Goal: Information Seeking & Learning: Learn about a topic

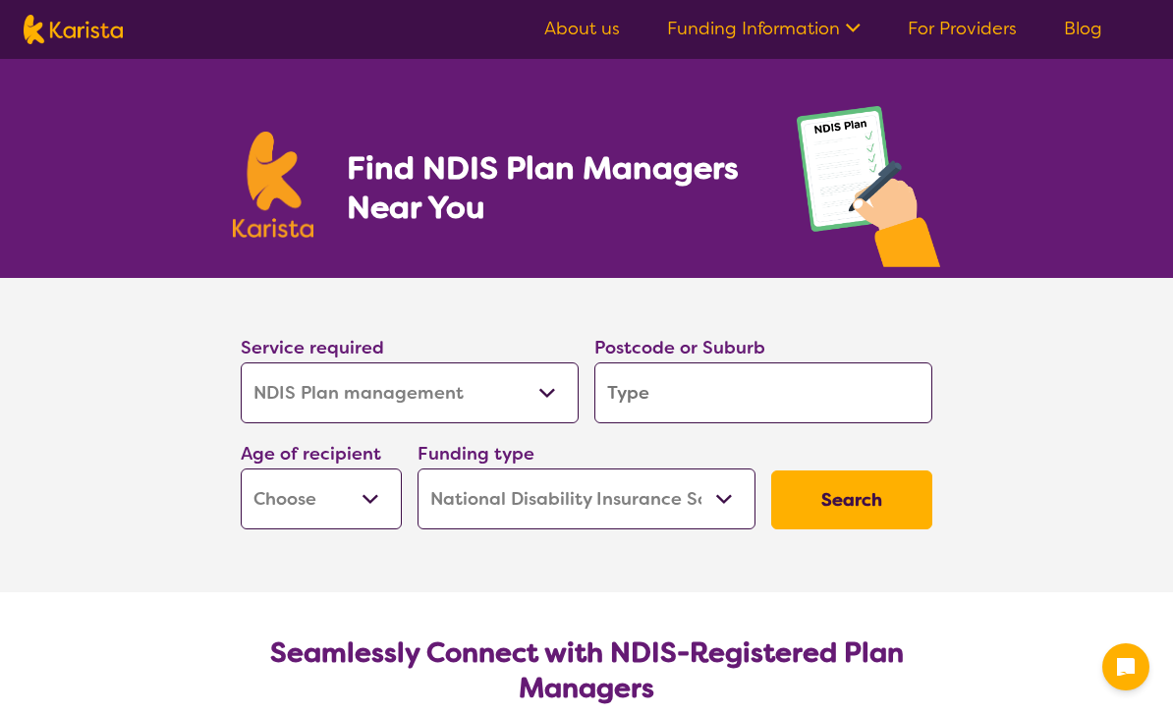
select select "NDIS Plan management"
select select "NDIS"
select select "NDIS Plan management"
select select "NDIS"
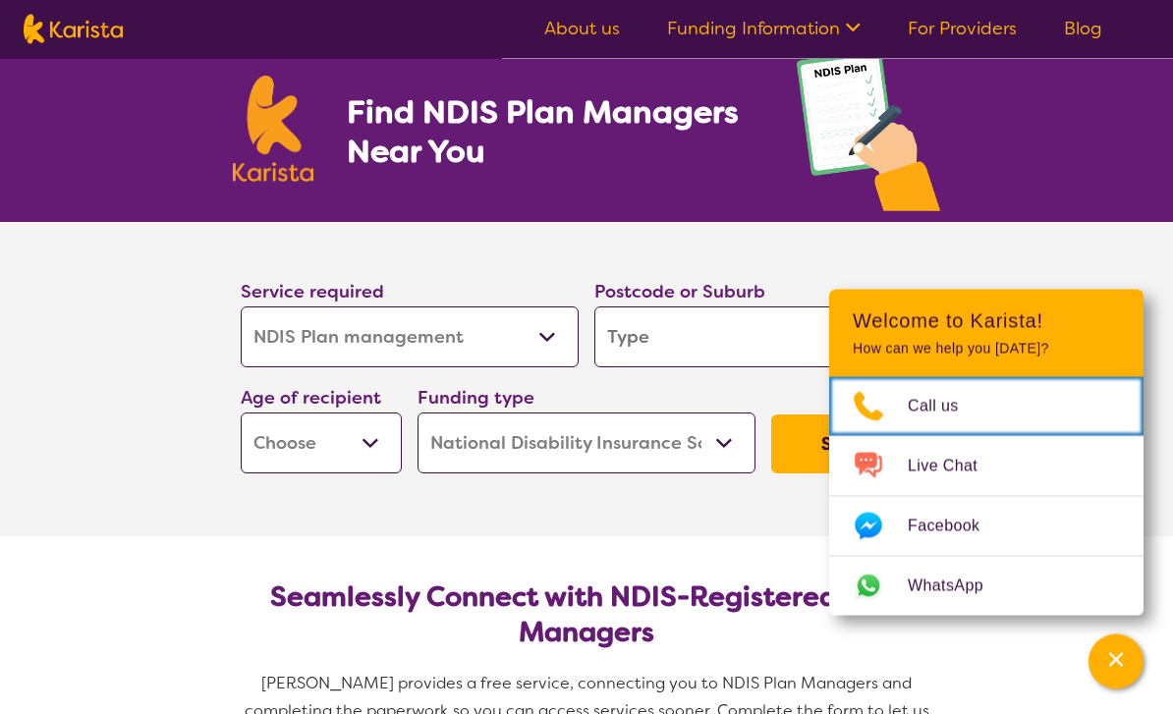
scroll to position [56, 0]
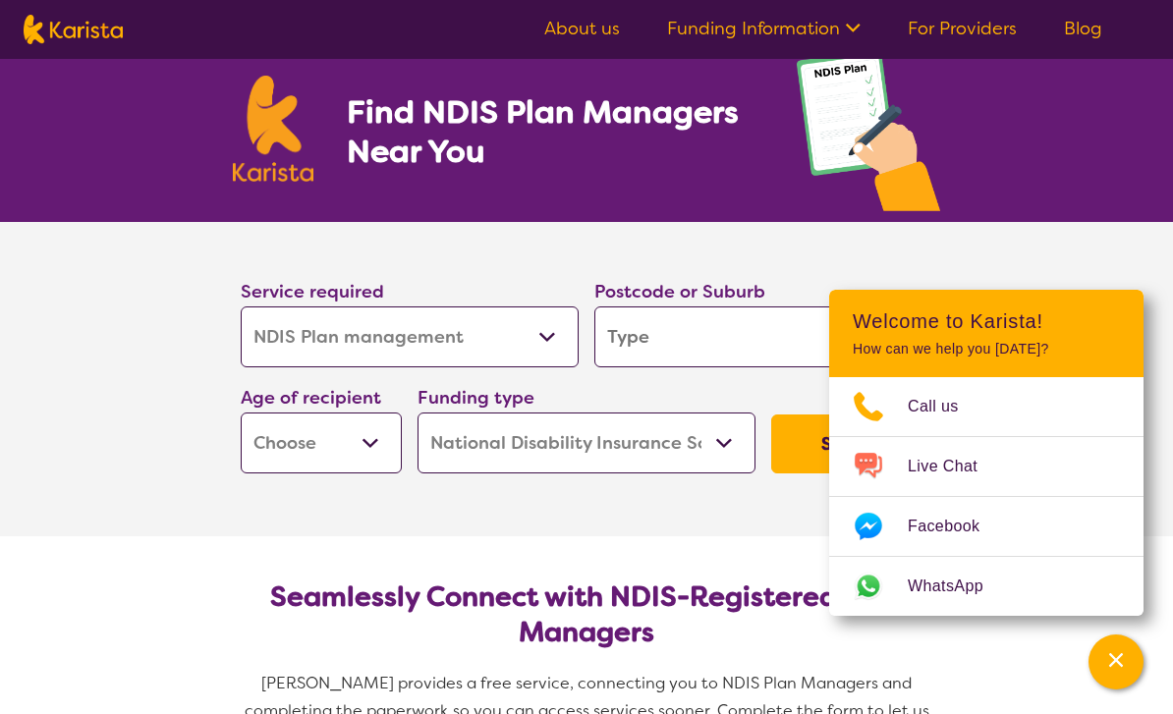
click at [1051, 269] on section "Service required Allied Health Assistant Assessment ([MEDICAL_DATA] or [MEDICAL…" at bounding box center [586, 379] width 1173 height 314
click at [1118, 670] on icon "Channel Menu" at bounding box center [1116, 660] width 20 height 20
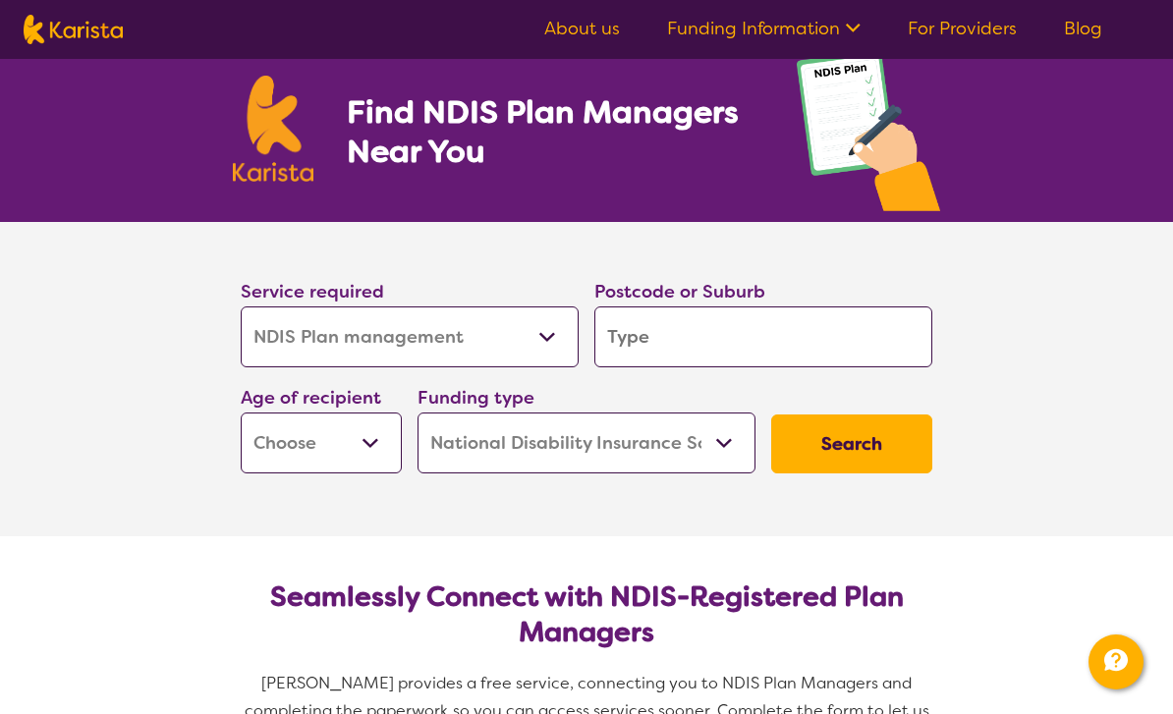
click at [379, 446] on select "Early Childhood - 0 to 9 Child - 10 to 11 Adolescent - 12 to 17 Adult - 18 to 6…" at bounding box center [321, 443] width 161 height 61
select select "AD"
click at [660, 338] on input "search" at bounding box center [763, 337] width 338 height 61
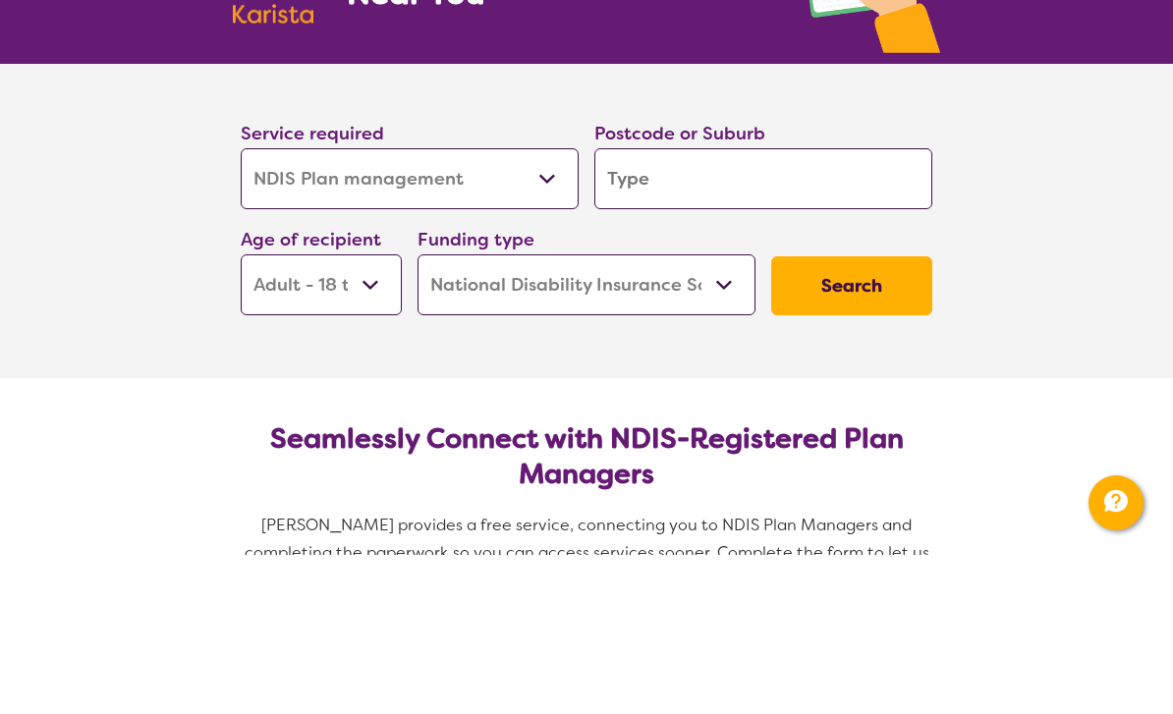
type input "2"
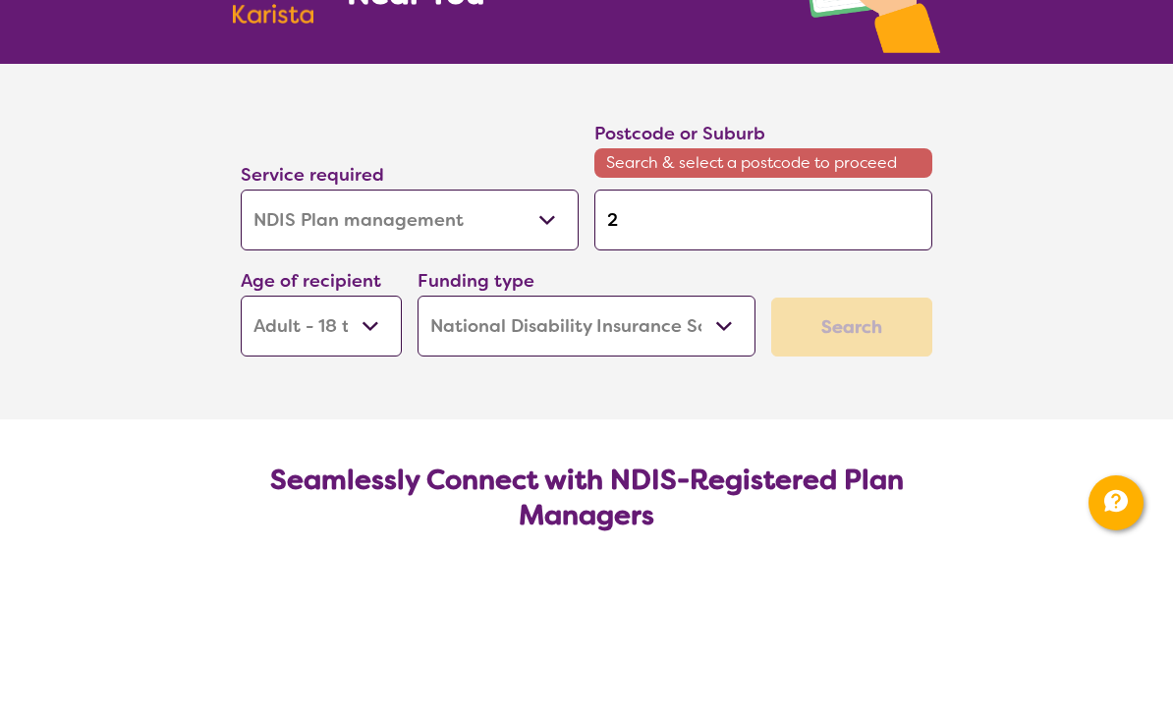
type input "27"
type input "279"
type input "2794"
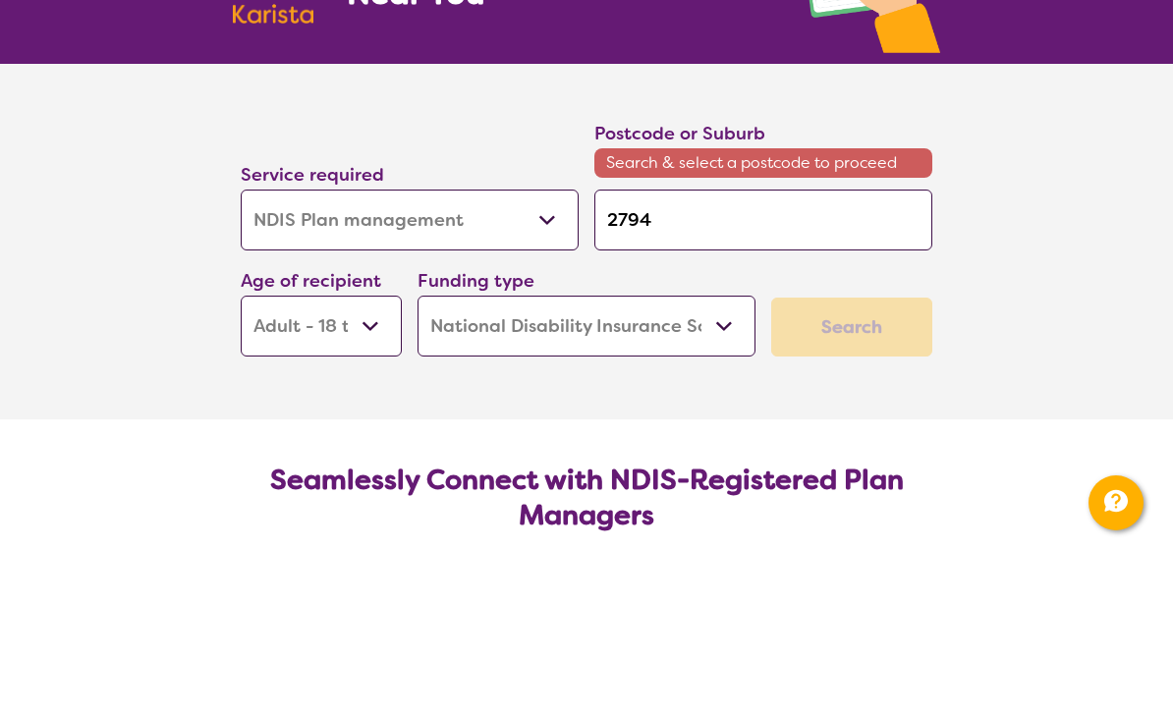
type input "2794"
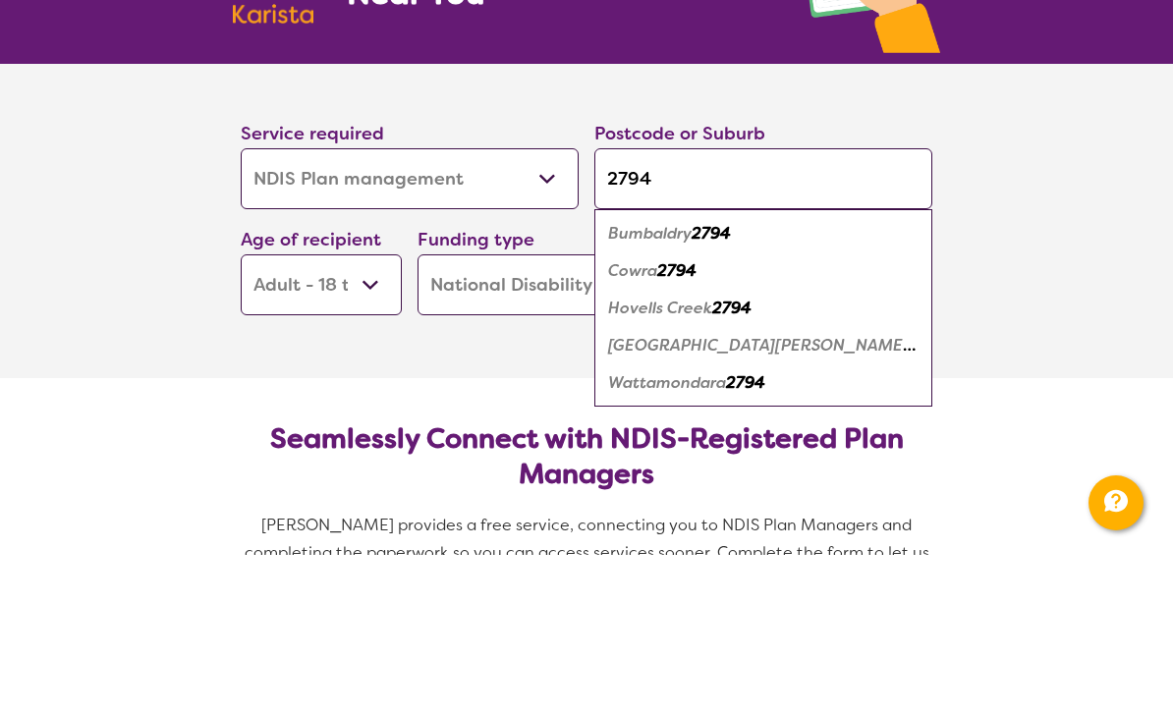
type input "2794"
click at [681, 419] on em "2794" at bounding box center [676, 429] width 39 height 21
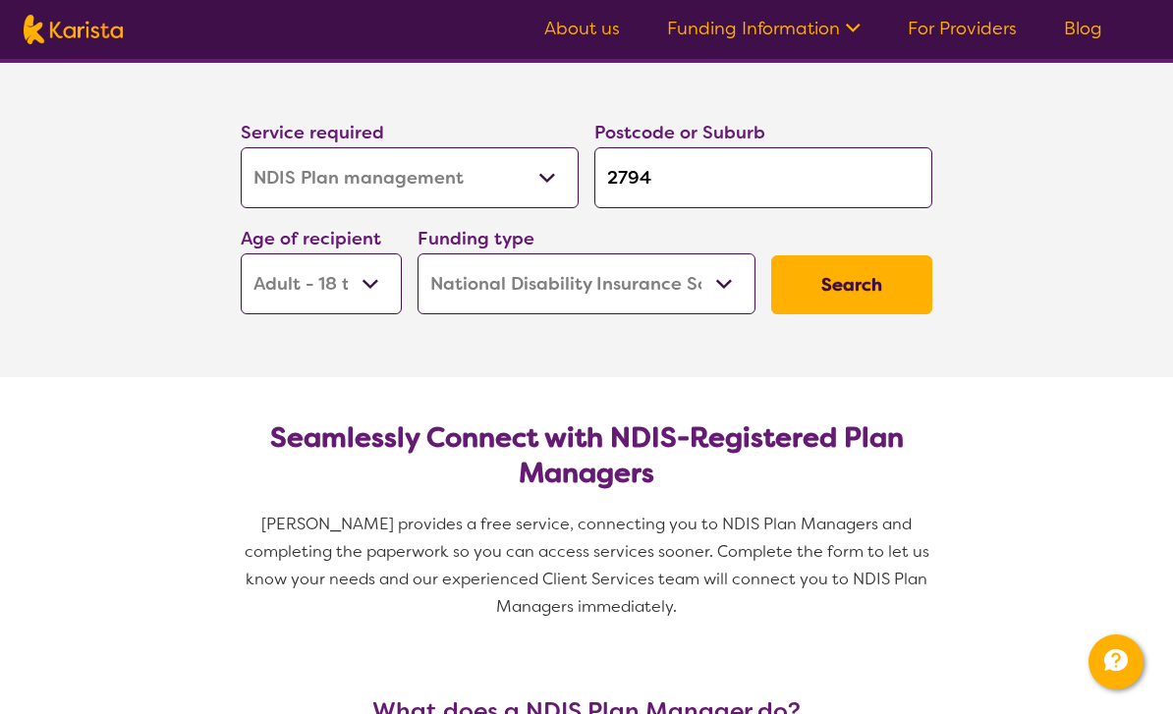
scroll to position [210, 0]
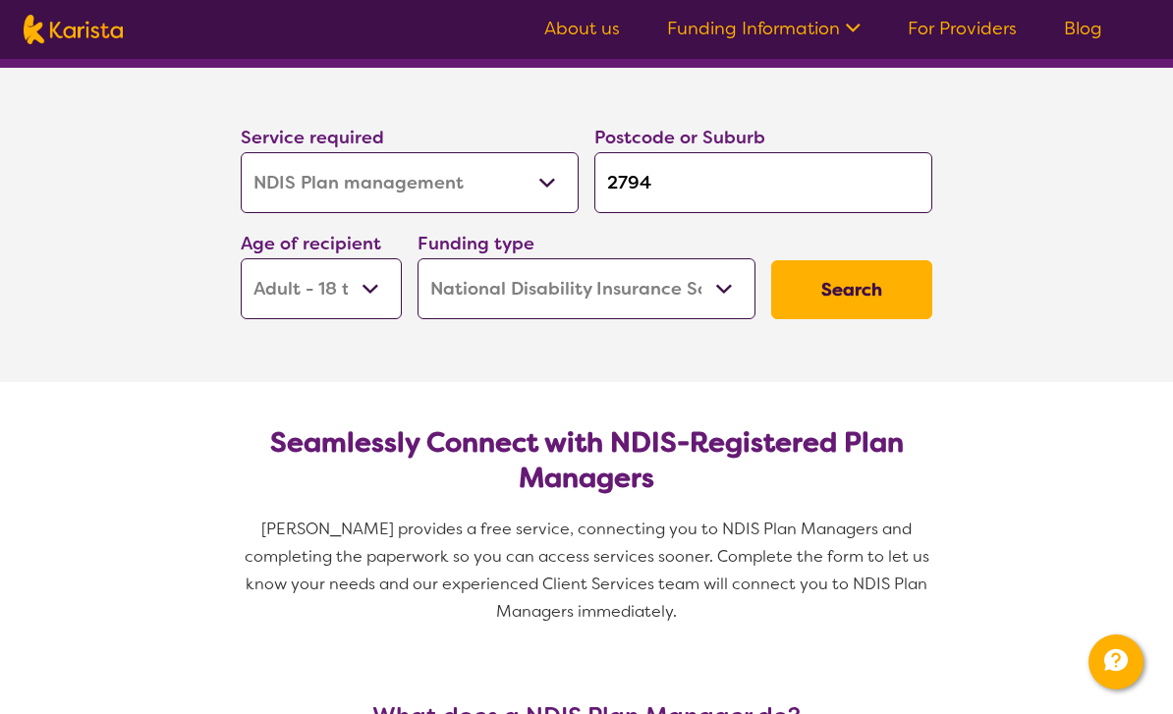
click at [876, 292] on button "Search" at bounding box center [851, 289] width 161 height 59
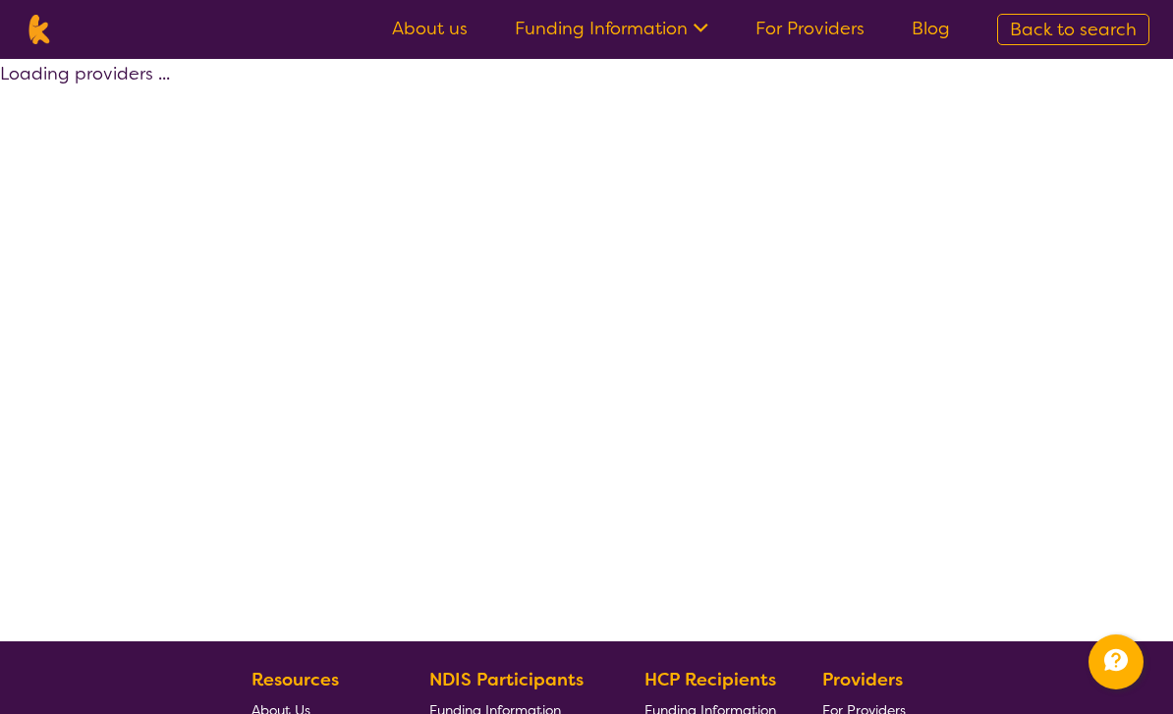
select select "by_score"
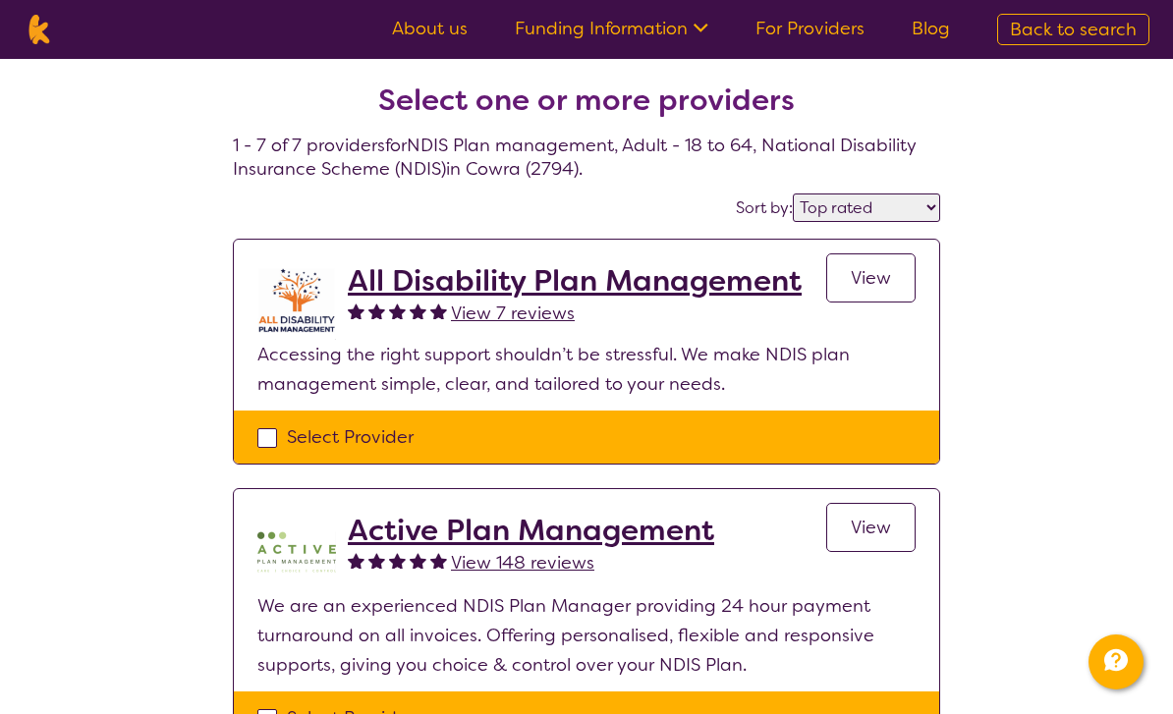
scroll to position [273, 0]
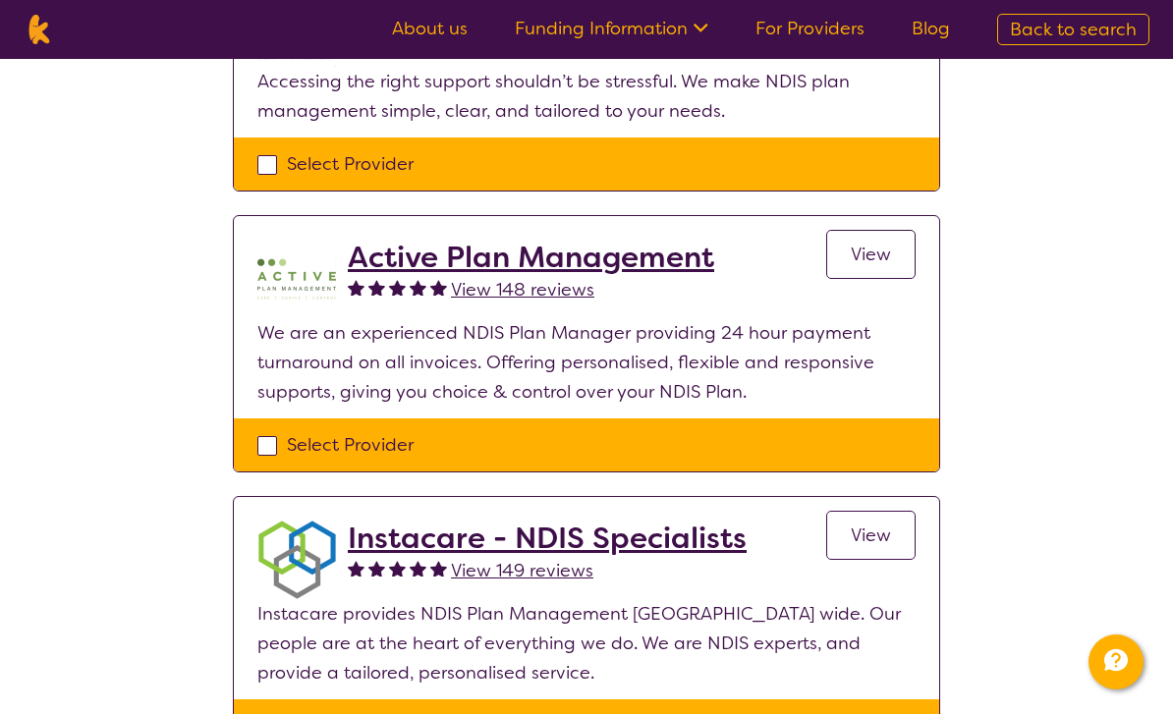
select select "NDIS Plan management"
select select "AD"
select select "NDIS"
select select "NDIS Plan management"
select select "AD"
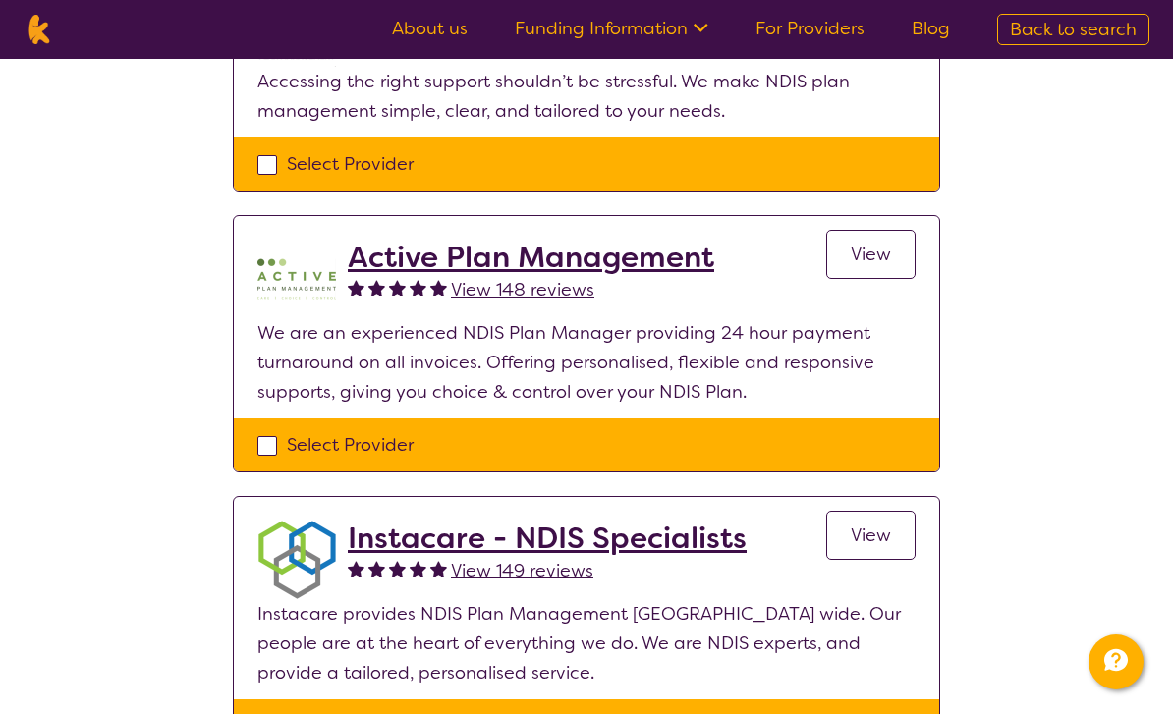
select select "NDIS"
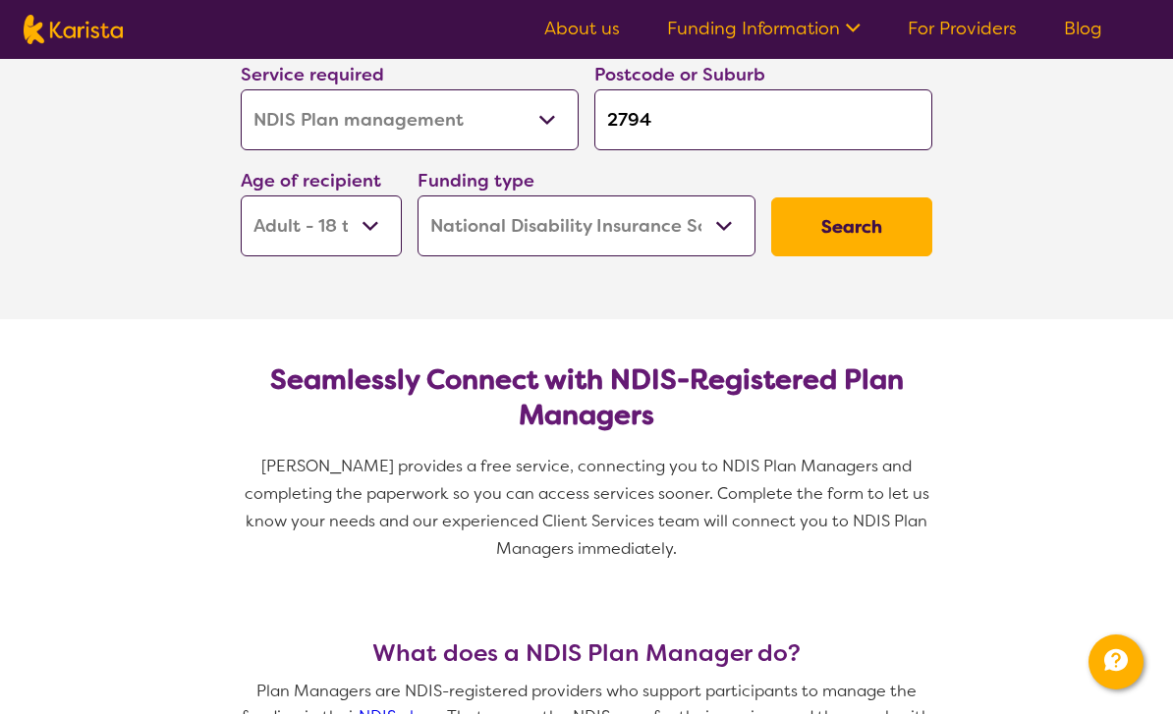
click at [666, 116] on input "2794" at bounding box center [763, 119] width 338 height 61
type input "279"
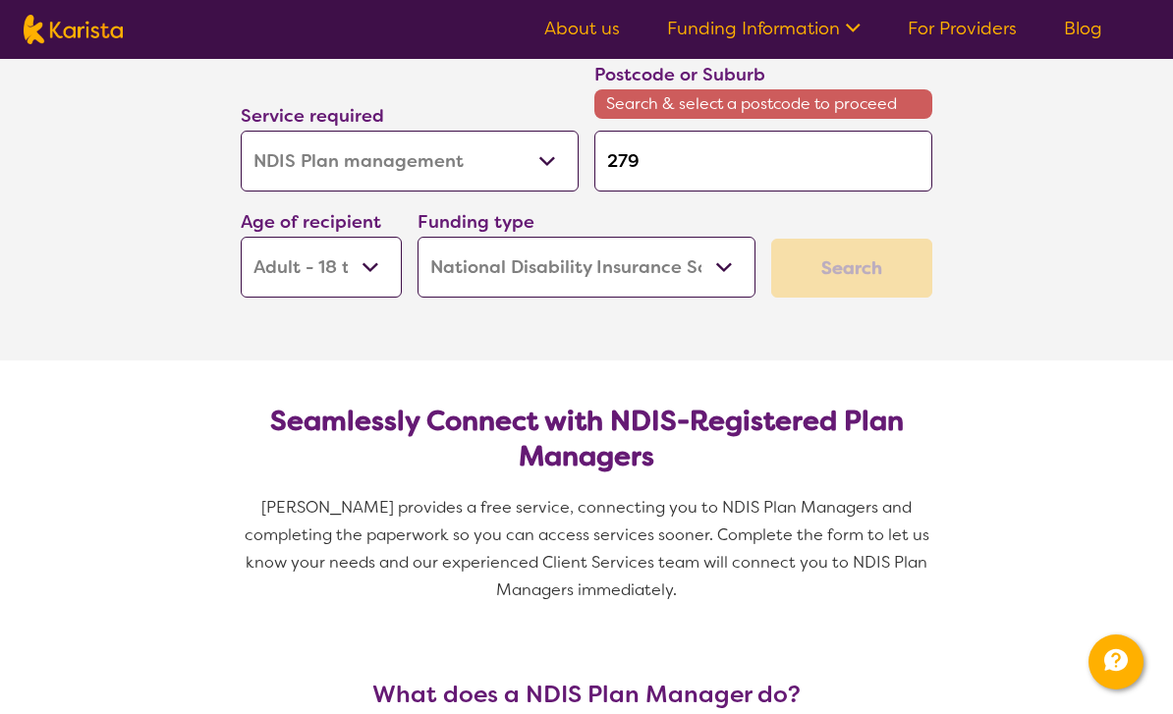
type input "27"
type input "2"
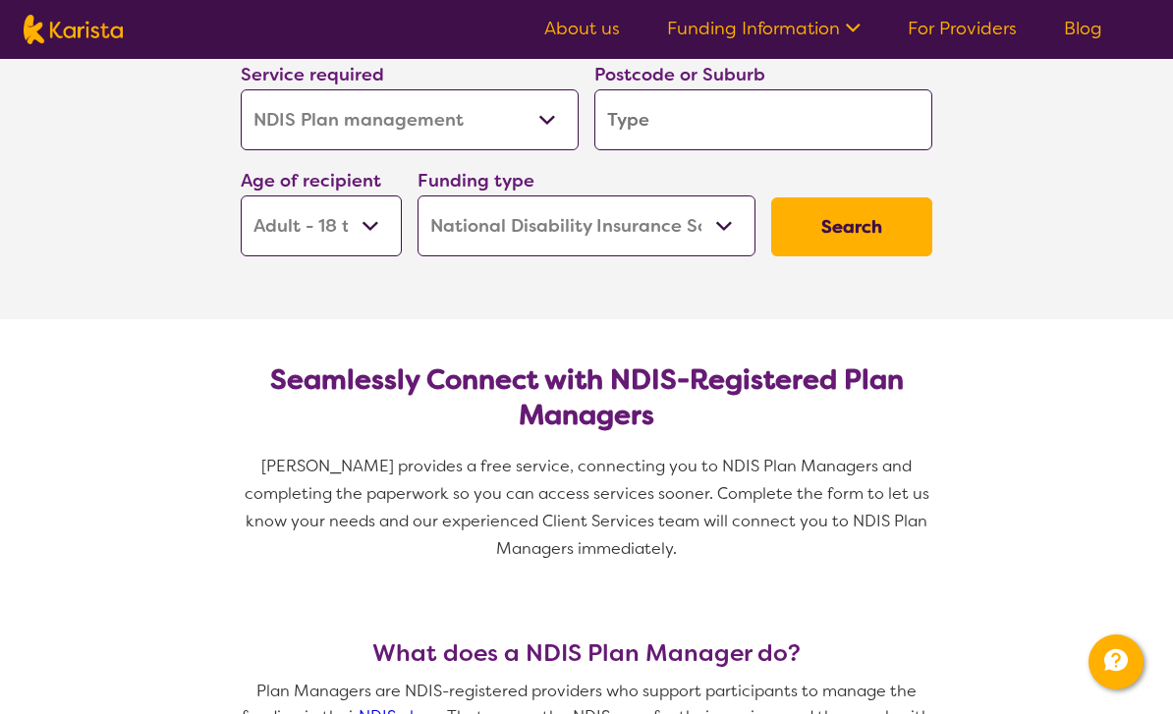
type input "2"
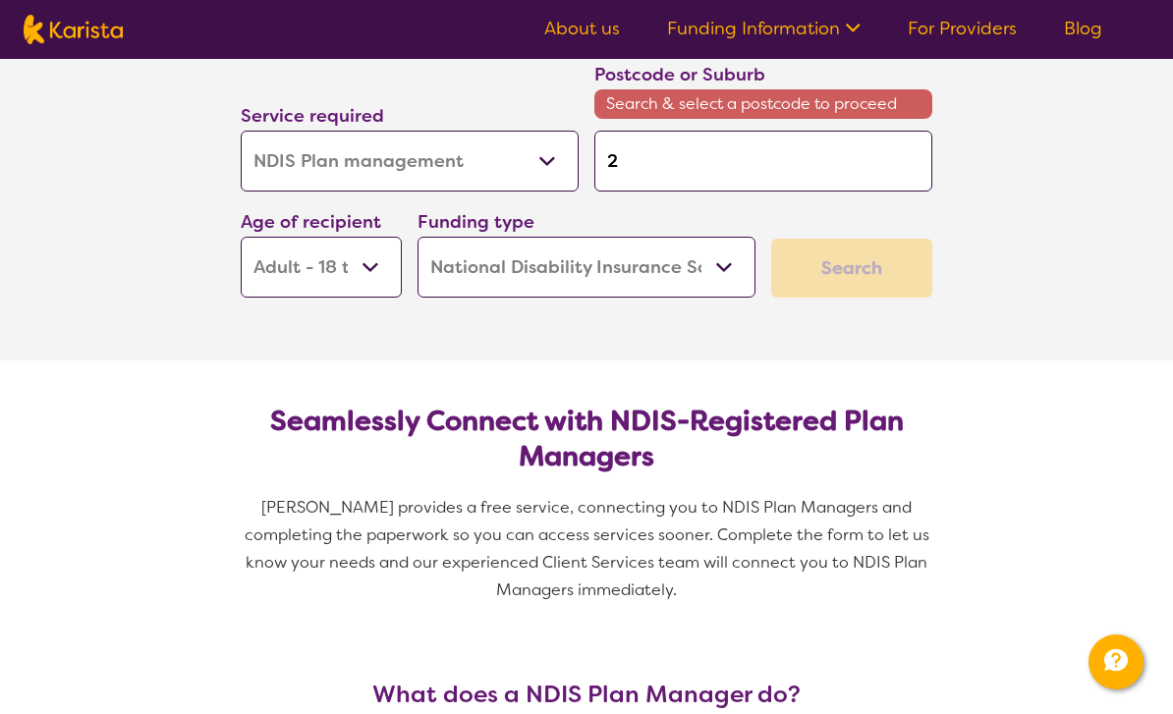
type input "27"
type input "279"
type input "2795"
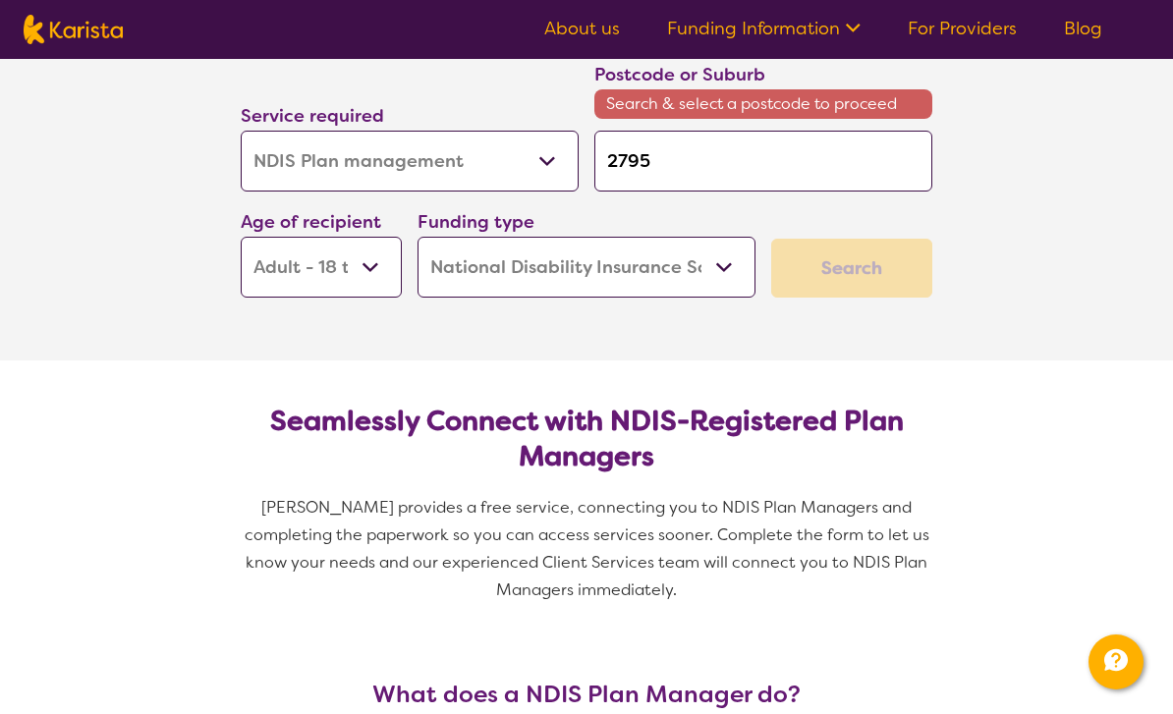
type input "2795"
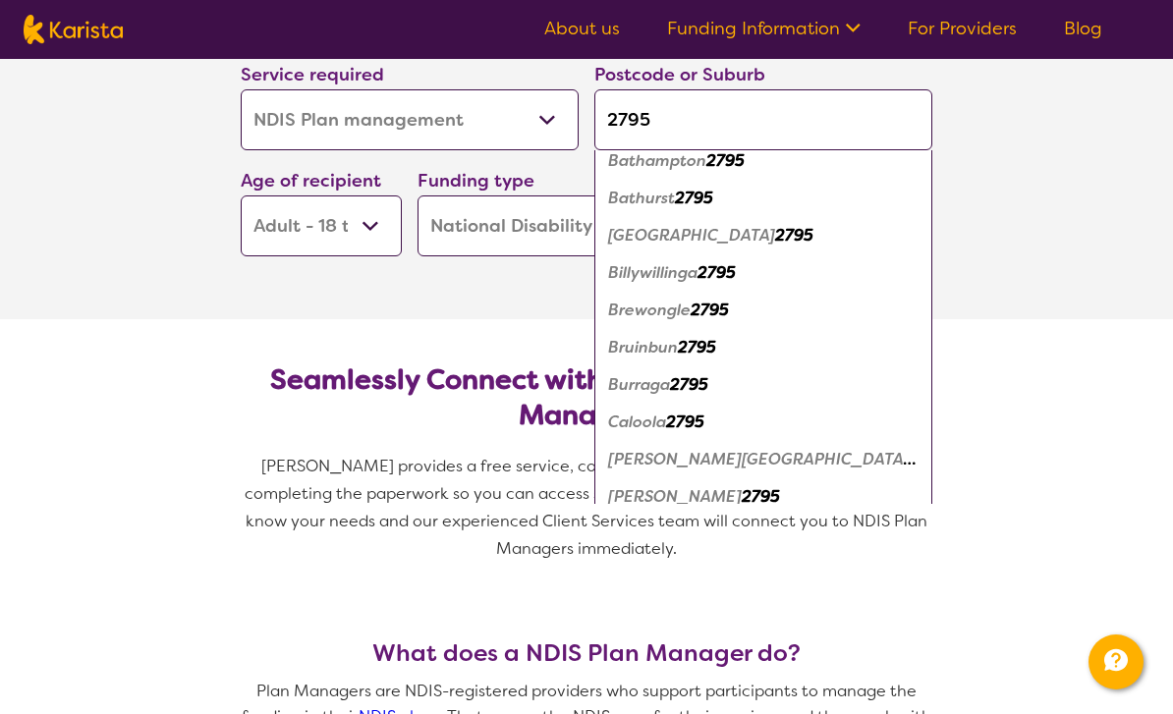
scroll to position [238, 0]
type input "2795"
click at [663, 196] on em "Bathurst" at bounding box center [641, 198] width 67 height 21
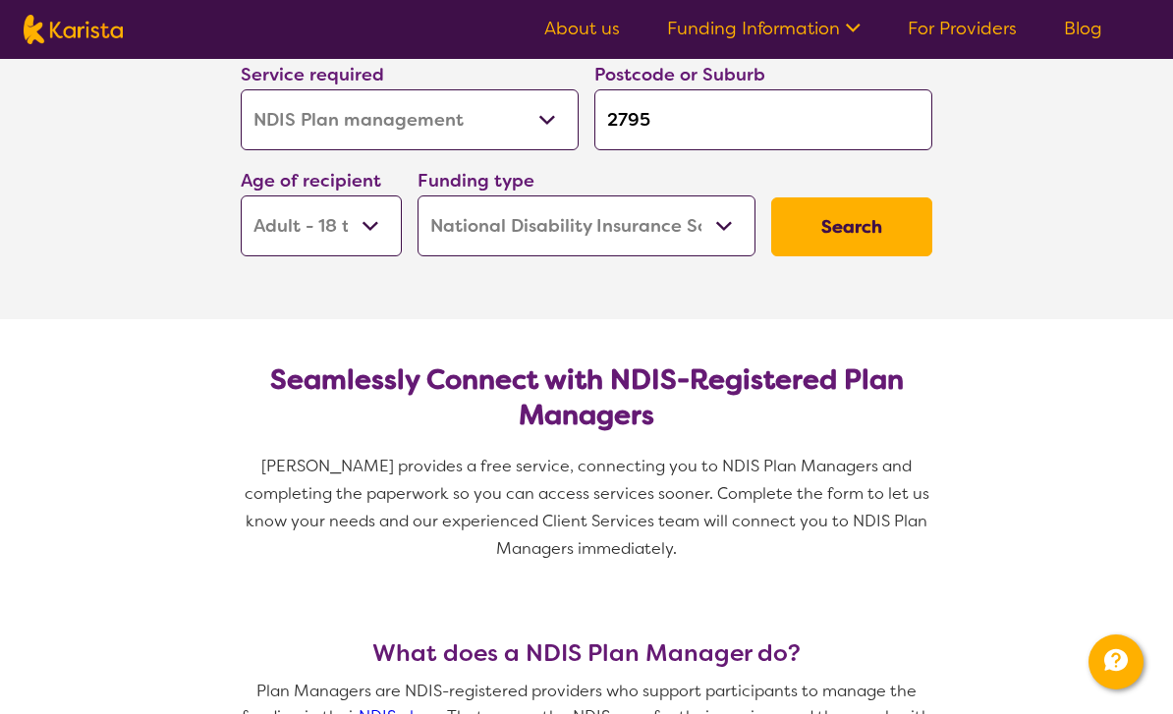
click at [894, 224] on button "Search" at bounding box center [851, 226] width 161 height 59
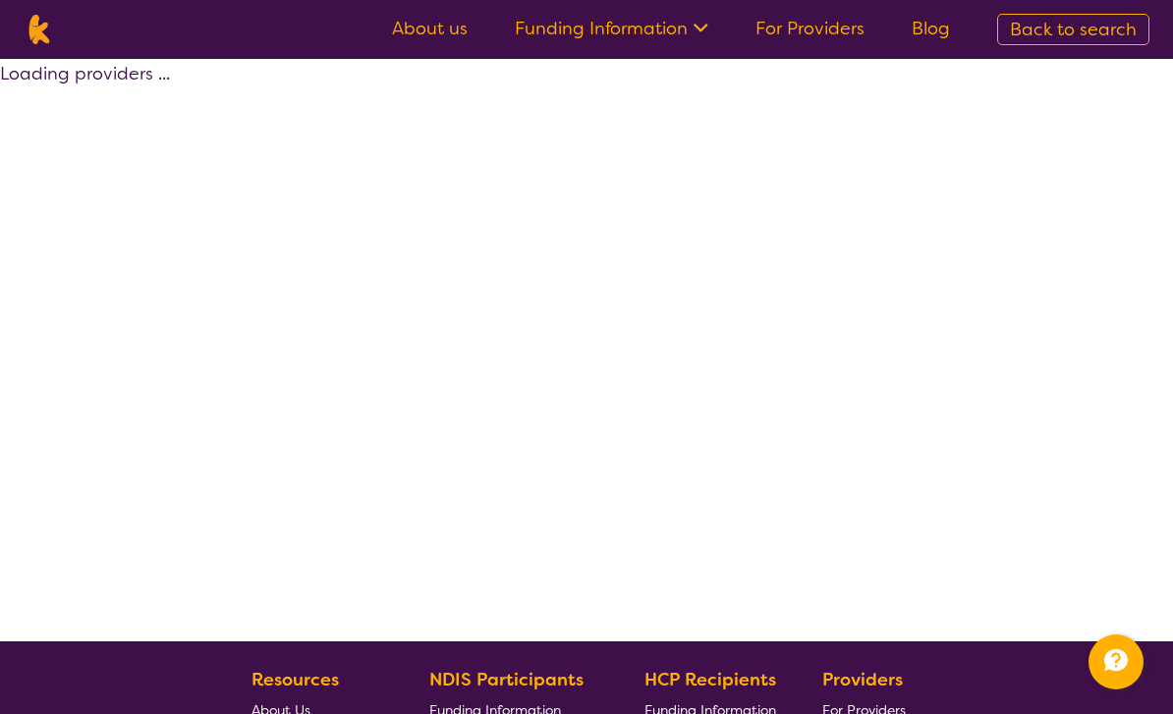
select select "by_score"
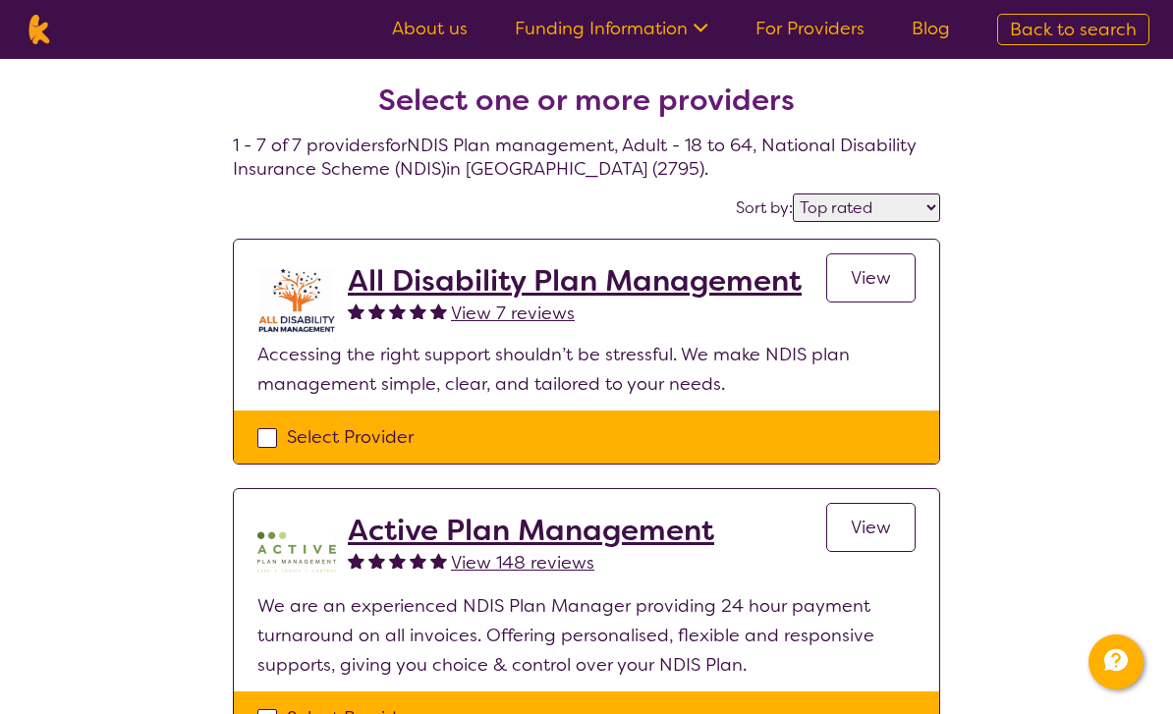
select select "NDIS Plan management"
select select "AD"
select select "NDIS"
select select "NDIS Plan management"
select select "AD"
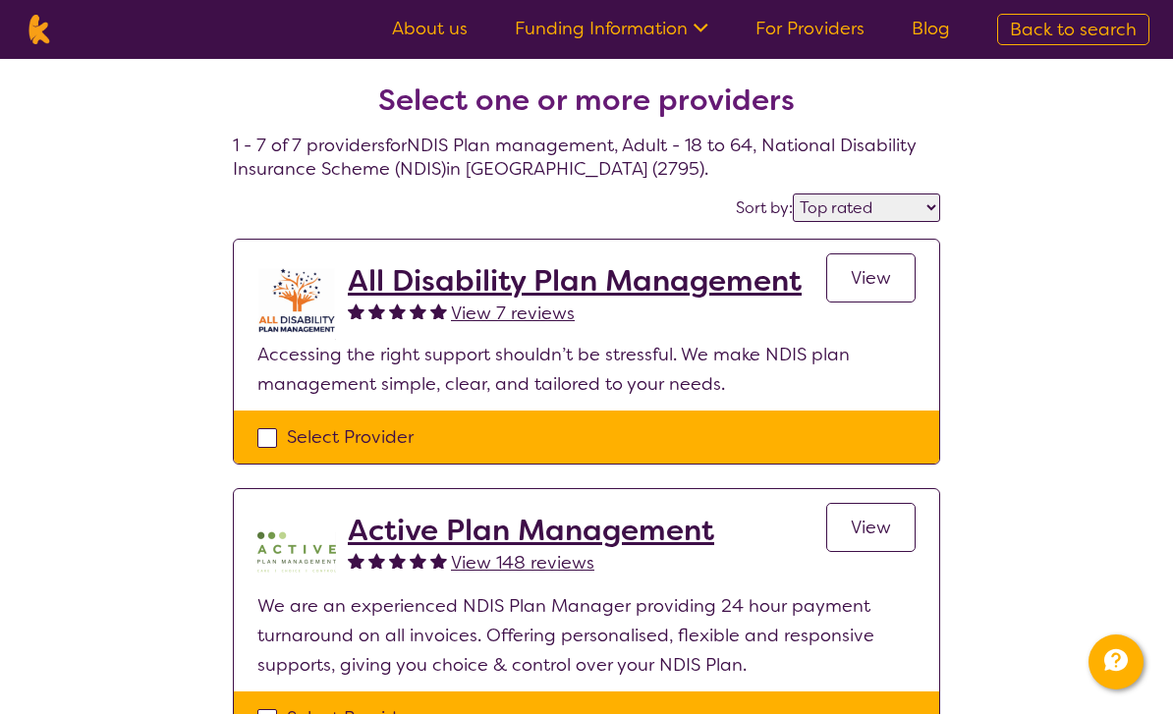
select select "NDIS"
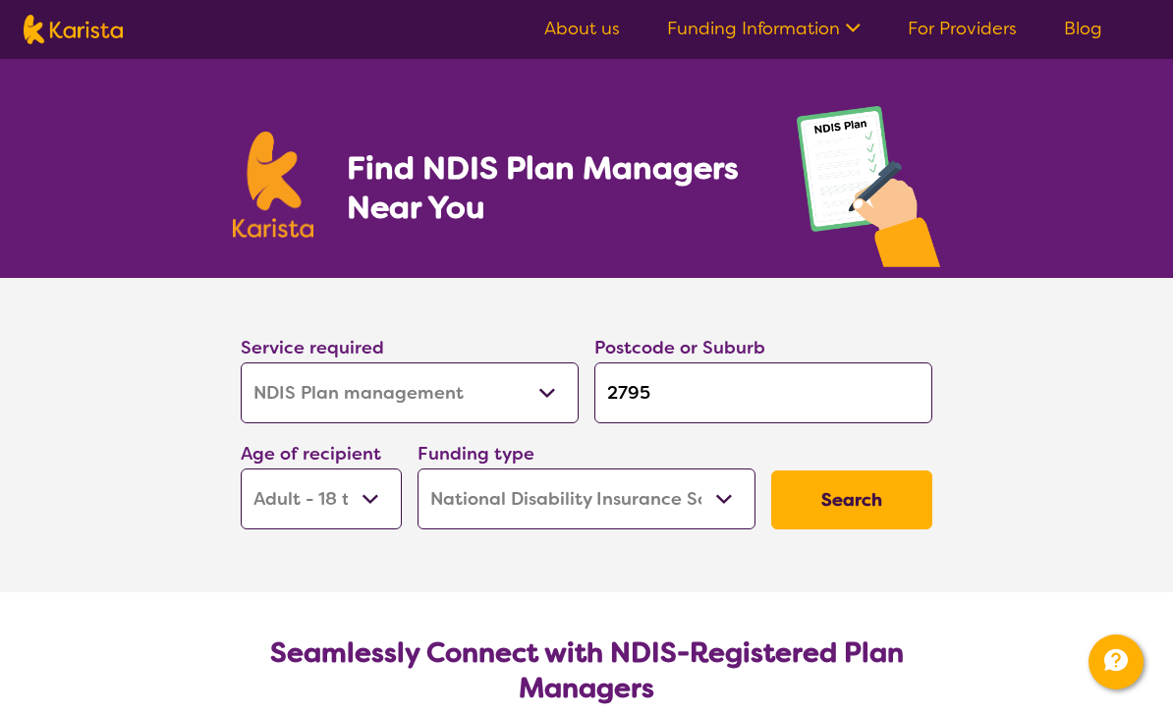
scroll to position [273, 0]
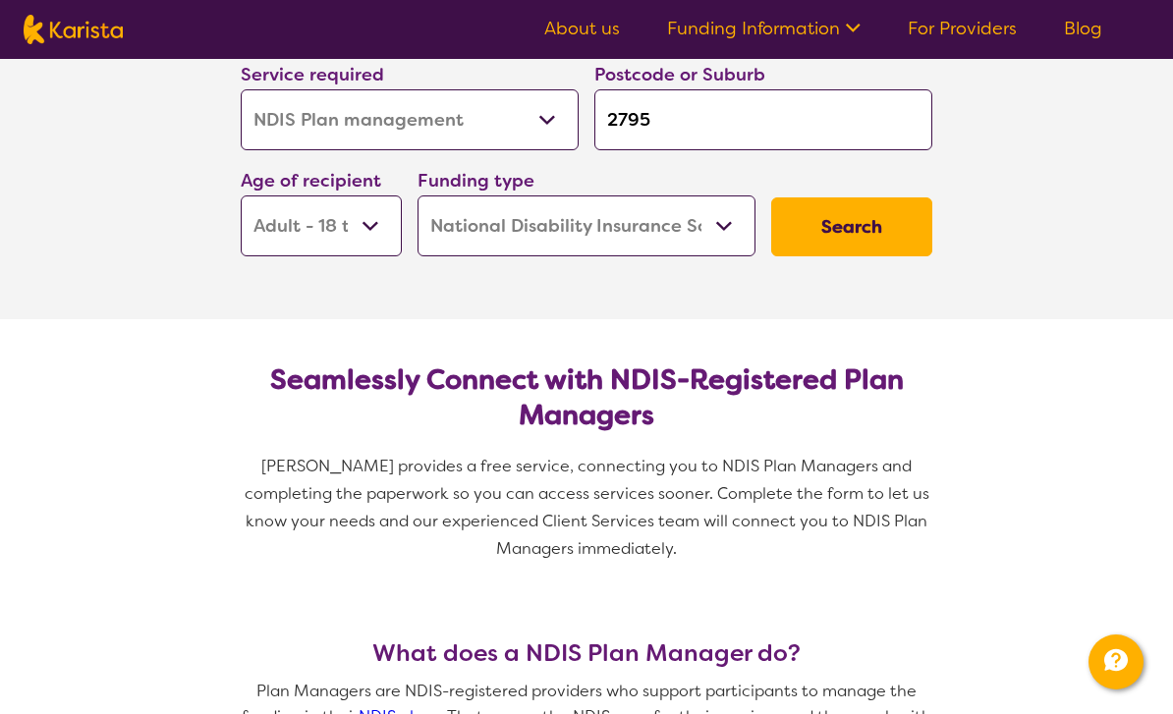
click at [556, 115] on select "Allied Health Assistant Assessment ([MEDICAL_DATA] or [MEDICAL_DATA]) Behaviour…" at bounding box center [410, 119] width 338 height 61
